Goal: Use online tool/utility: Utilize a website feature to perform a specific function

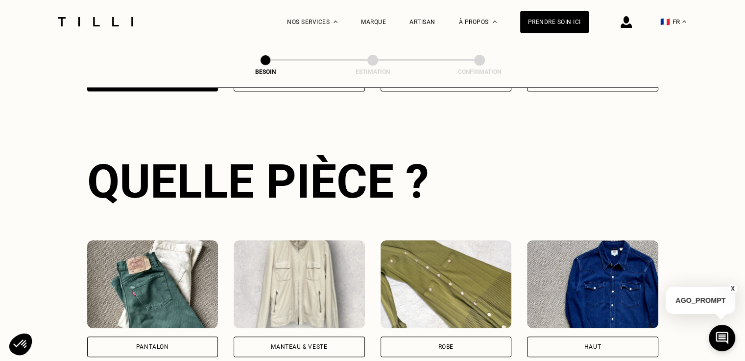
scroll to position [319, 0]
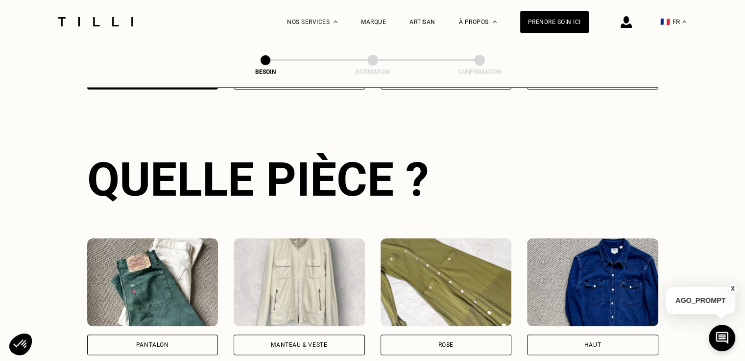
click at [171, 335] on div "Pantalon" at bounding box center [152, 345] width 131 height 21
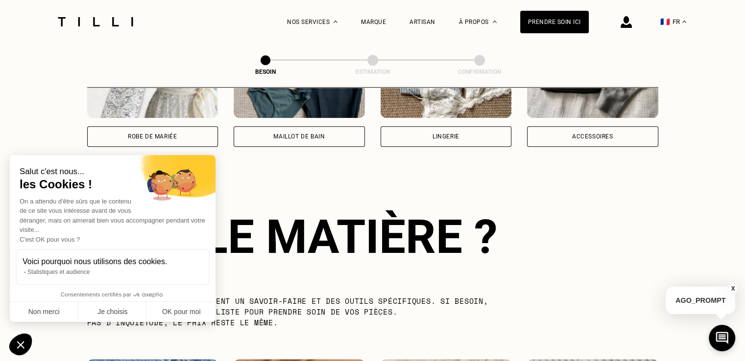
scroll to position [794, 0]
click at [172, 307] on button "OK pour moi" at bounding box center [181, 312] width 69 height 21
checkbox input "true"
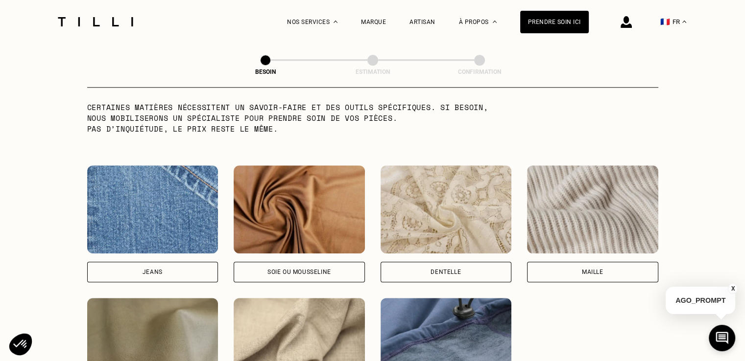
scroll to position [998, 0]
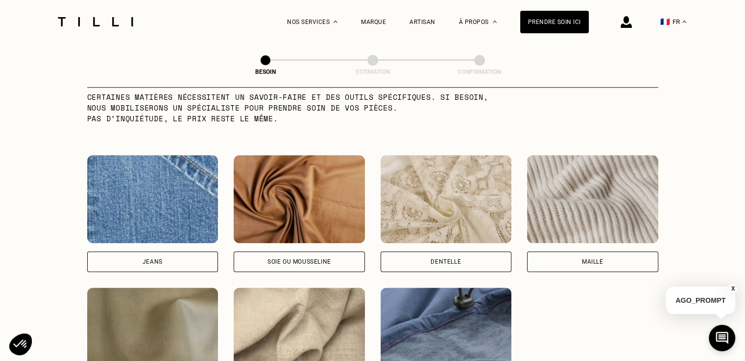
click at [149, 259] on div "Jeans" at bounding box center [153, 262] width 20 height 6
select select "FR"
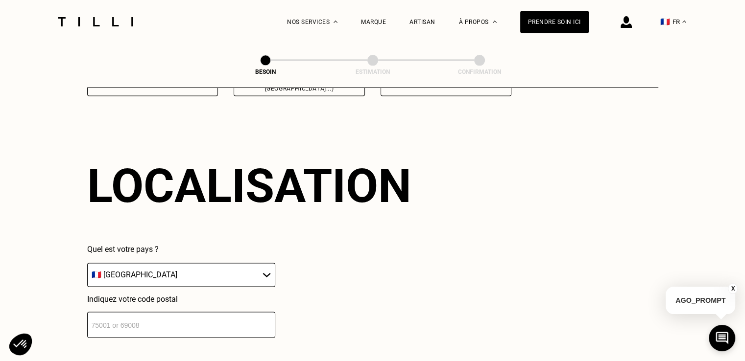
scroll to position [1316, 0]
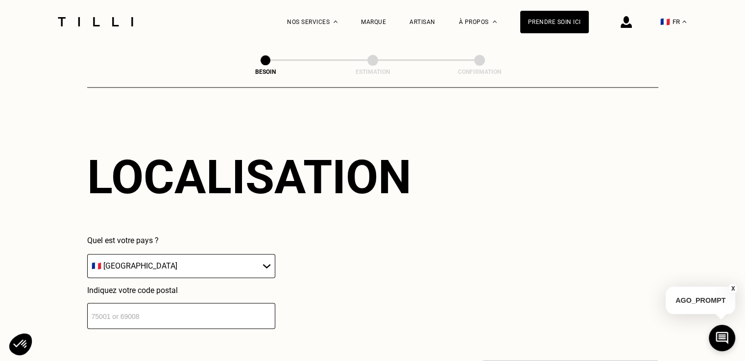
click at [193, 303] on input "number" at bounding box center [181, 316] width 188 height 26
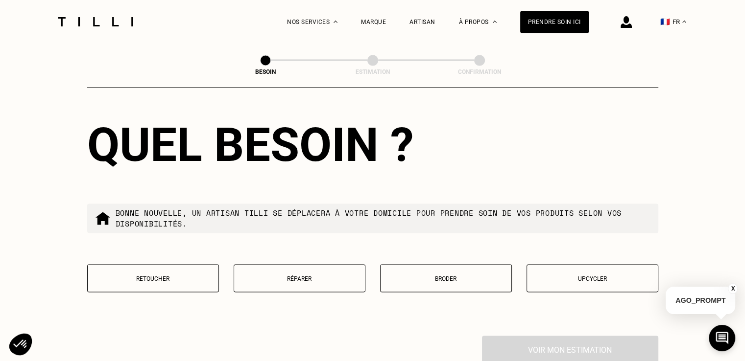
scroll to position [1591, 0]
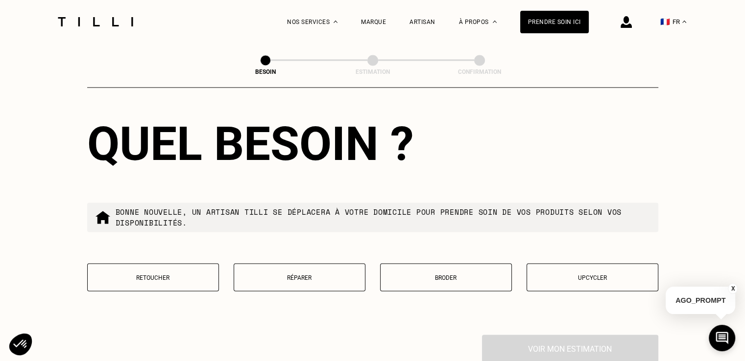
type input "92800"
click at [184, 280] on button "Retoucher" at bounding box center [153, 278] width 132 height 28
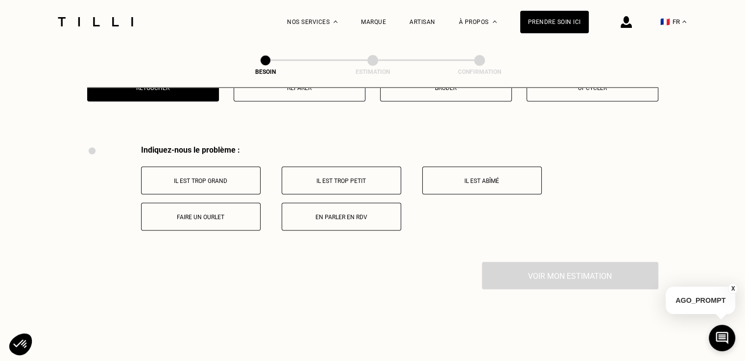
scroll to position [1811, 0]
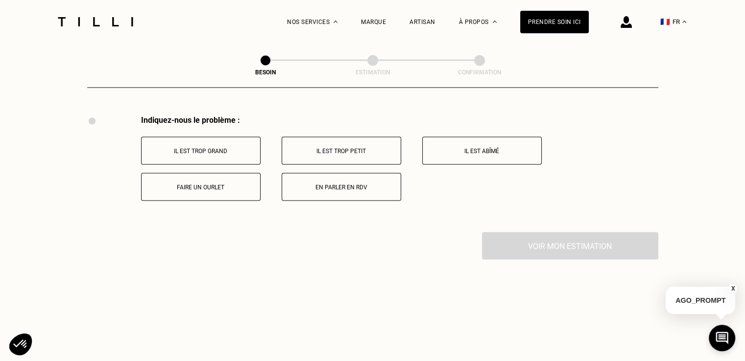
click at [222, 184] on p "Faire un ourlet" at bounding box center [200, 187] width 109 height 7
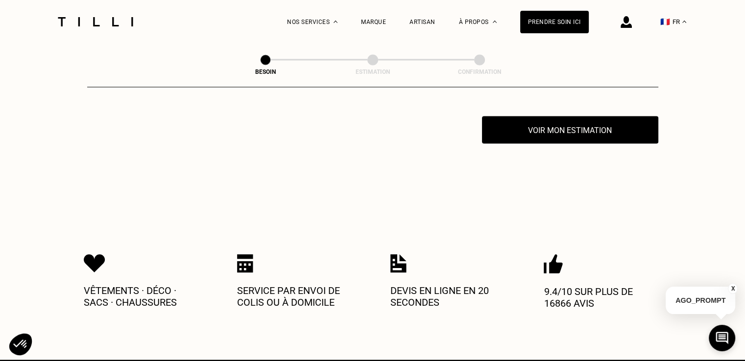
scroll to position [1928, 0]
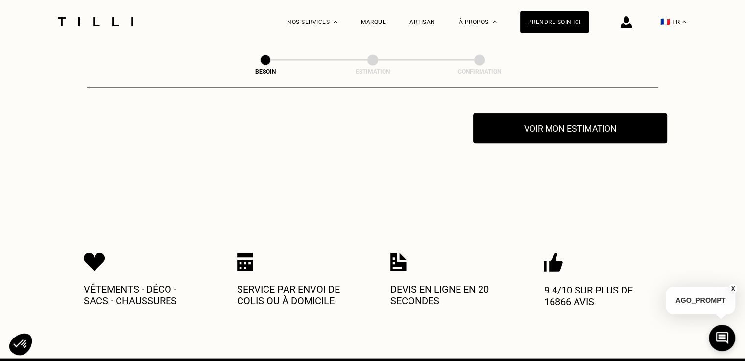
click at [574, 127] on button "Voir mon estimation" at bounding box center [570, 129] width 194 height 30
